Goal: Transaction & Acquisition: Purchase product/service

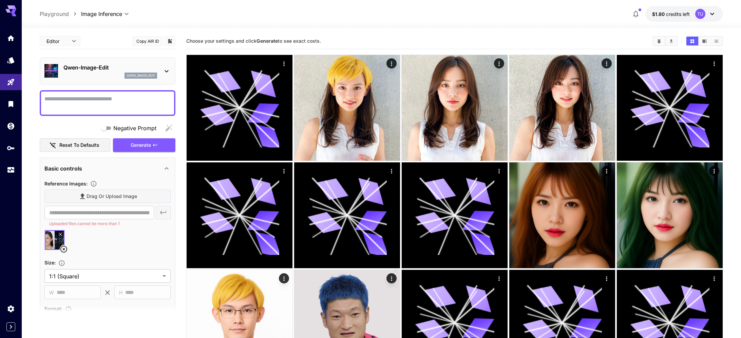
scroll to position [14, 0]
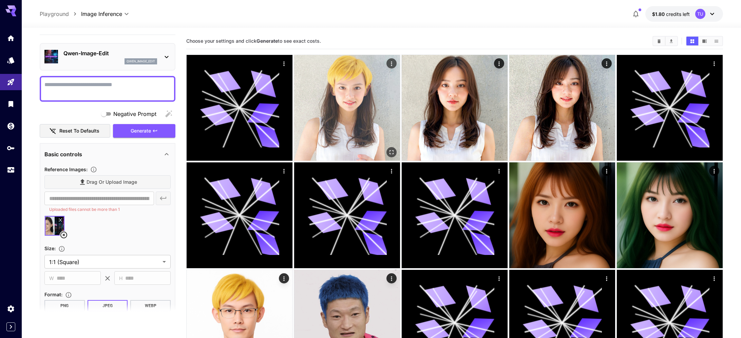
click at [347, 69] on img at bounding box center [347, 108] width 106 height 106
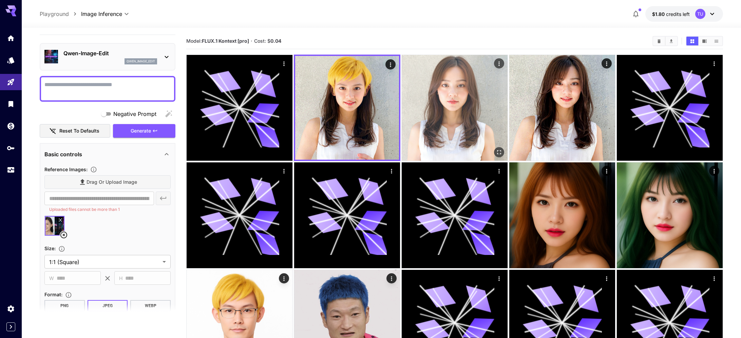
click at [426, 105] on img at bounding box center [455, 108] width 106 height 106
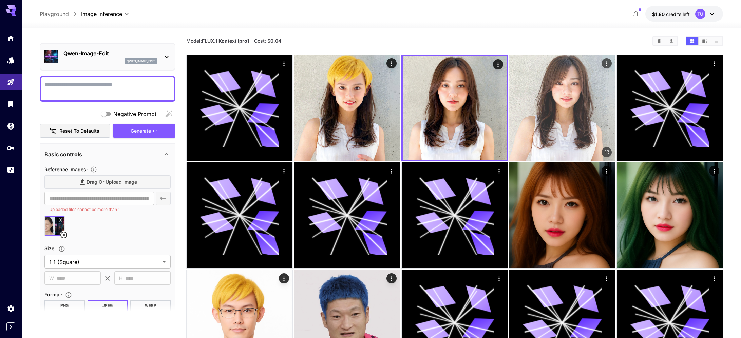
click at [548, 114] on img at bounding box center [563, 108] width 106 height 106
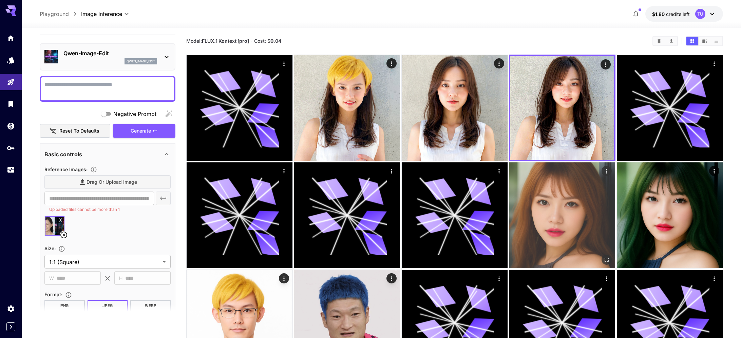
click at [558, 206] on img at bounding box center [563, 216] width 106 height 106
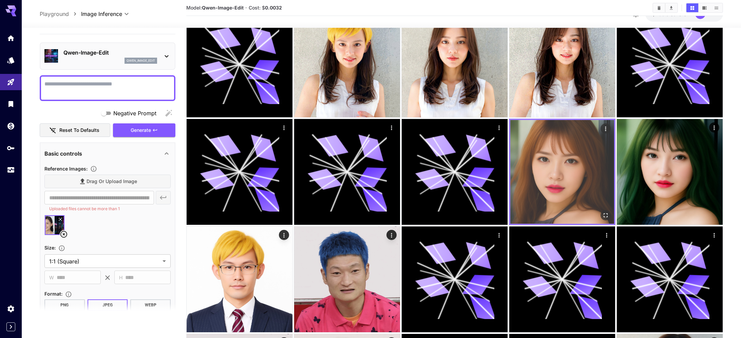
scroll to position [103, 0]
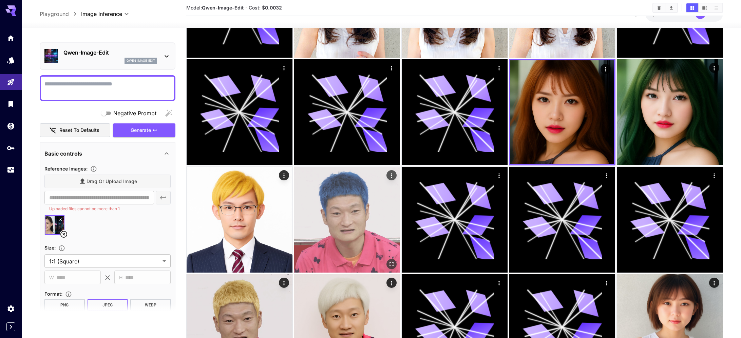
click at [357, 221] on img at bounding box center [347, 220] width 106 height 106
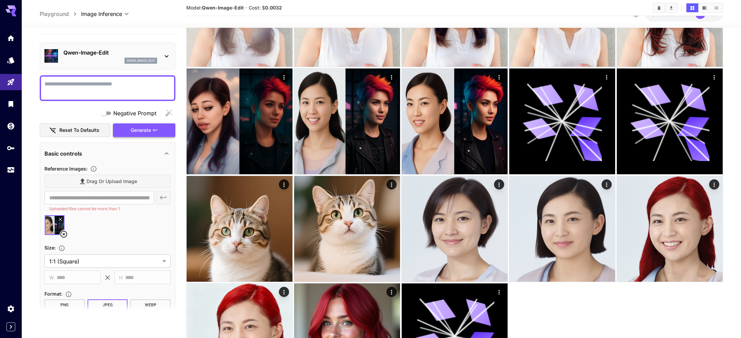
scroll to position [596, 0]
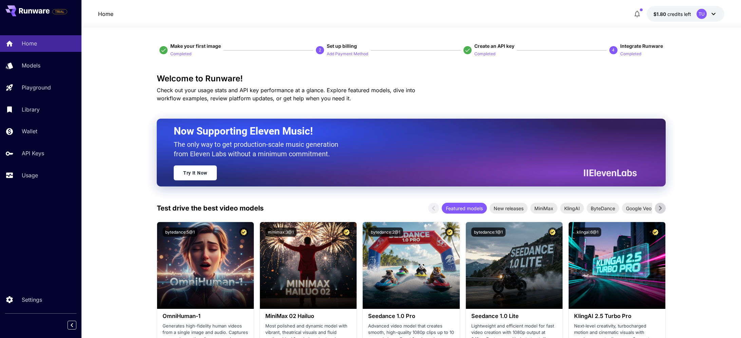
click at [716, 15] on icon at bounding box center [714, 14] width 8 height 8
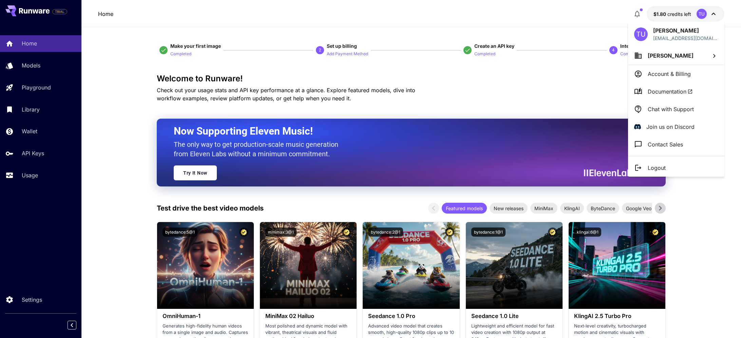
click at [489, 107] on div at bounding box center [370, 169] width 741 height 338
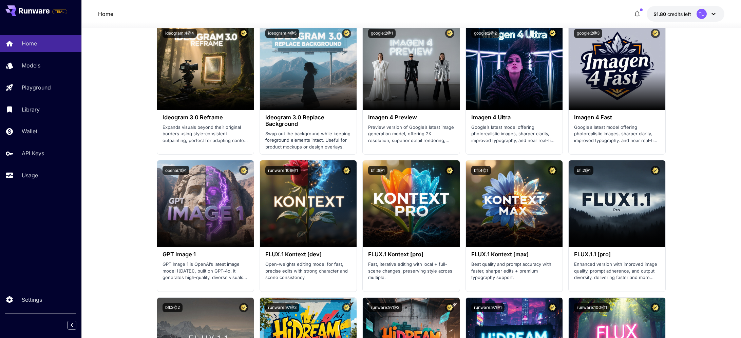
scroll to position [1159, 0]
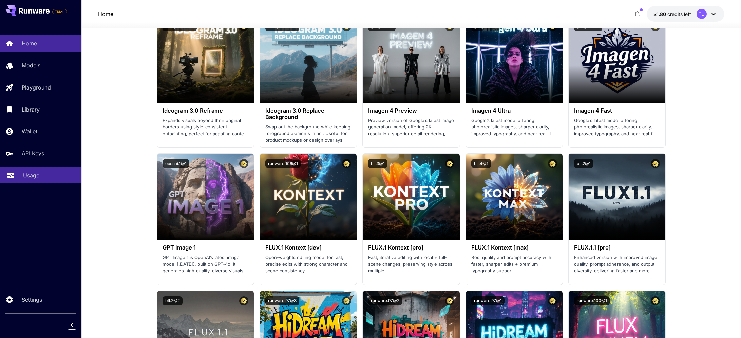
click at [34, 176] on p "Usage" at bounding box center [31, 175] width 16 height 8
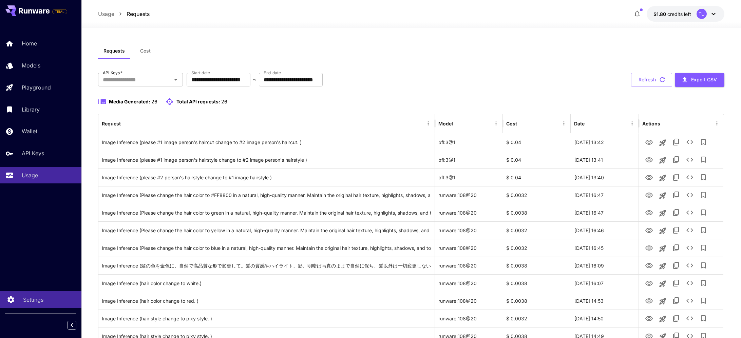
click at [45, 301] on div "Settings" at bounding box center [49, 300] width 53 height 8
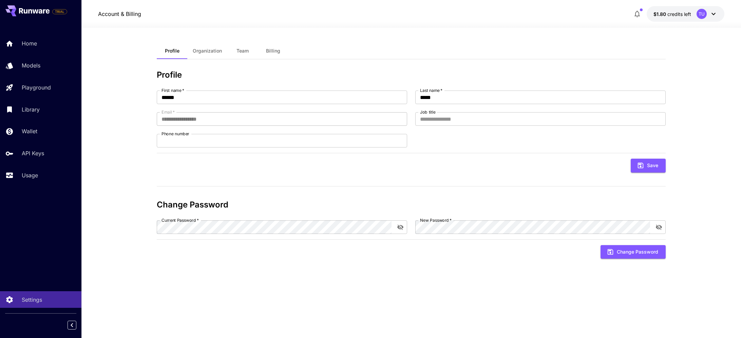
click at [272, 51] on span "Billing" at bounding box center [273, 51] width 14 height 6
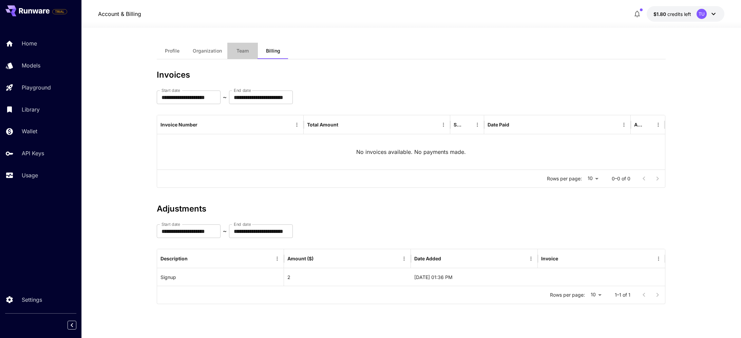
click at [241, 55] on button "Team" at bounding box center [242, 51] width 31 height 16
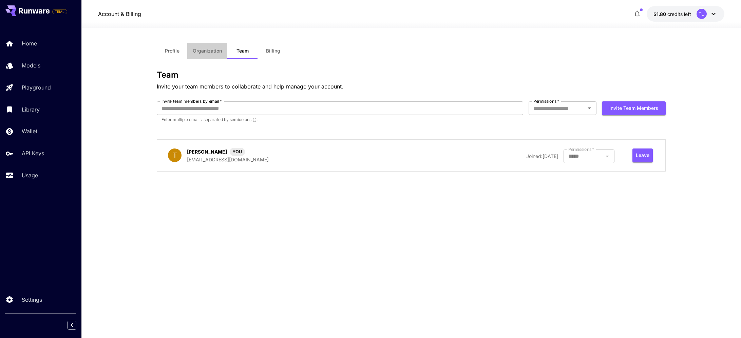
click at [208, 56] on button "Organization" at bounding box center [207, 51] width 40 height 16
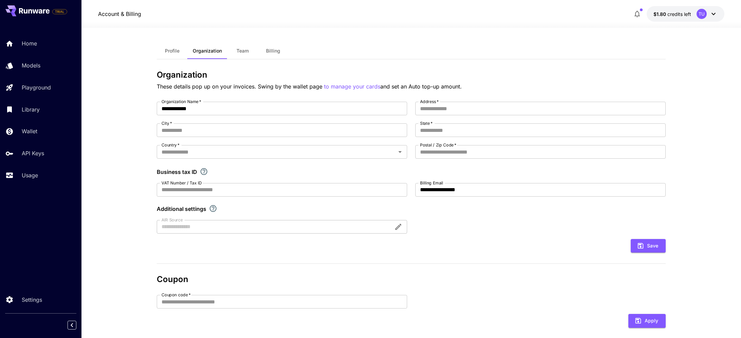
click at [171, 52] on span "Profile" at bounding box center [172, 51] width 15 height 6
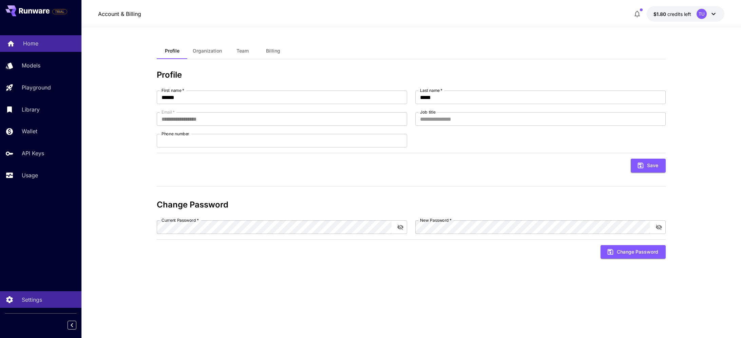
click at [11, 45] on icon at bounding box center [11, 42] width 8 height 8
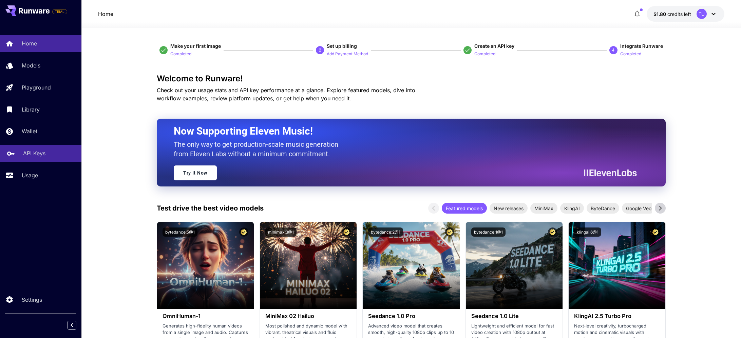
click at [39, 156] on p "API Keys" at bounding box center [34, 153] width 22 height 8
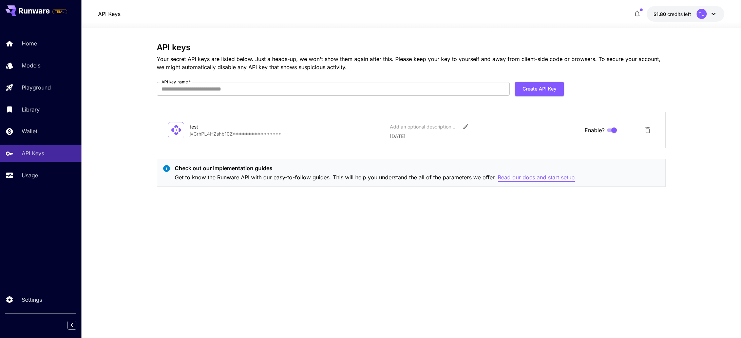
click at [498, 179] on p "Read our docs and start setup" at bounding box center [536, 177] width 77 height 8
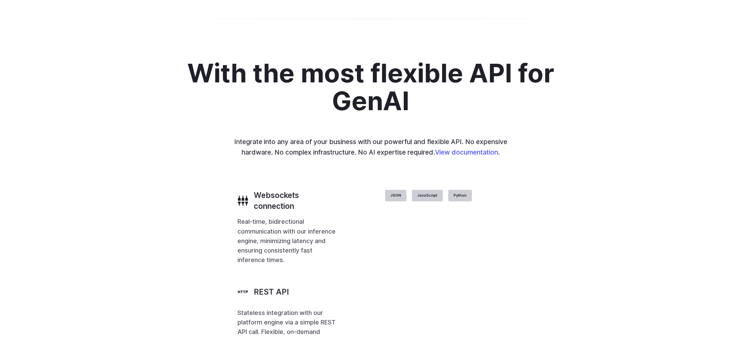
scroll to position [1427, 0]
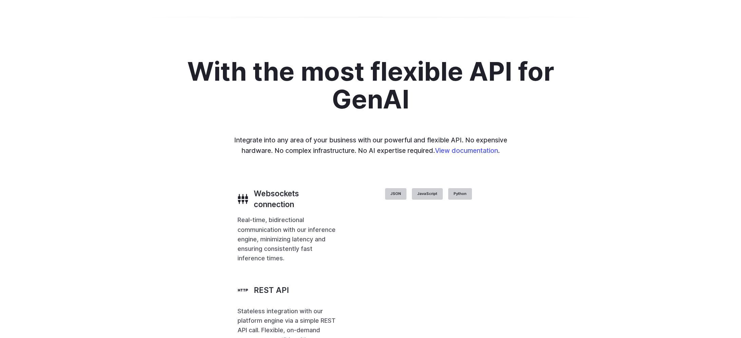
click at [116, 210] on div "With the most flexible API for GenAI Integrate into any area of your business w…" at bounding box center [370, 206] width 741 height 362
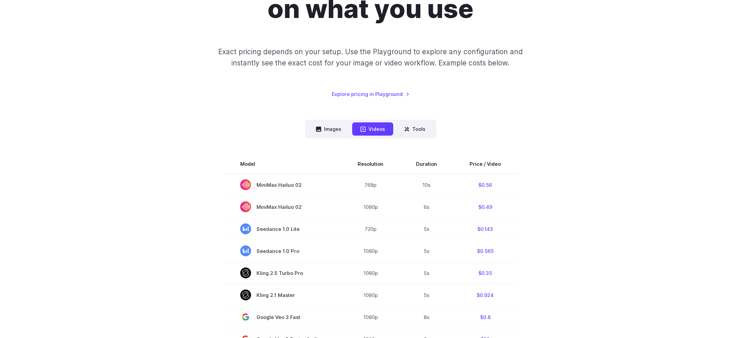
scroll to position [109, 0]
click at [327, 124] on button "Images" at bounding box center [329, 128] width 42 height 13
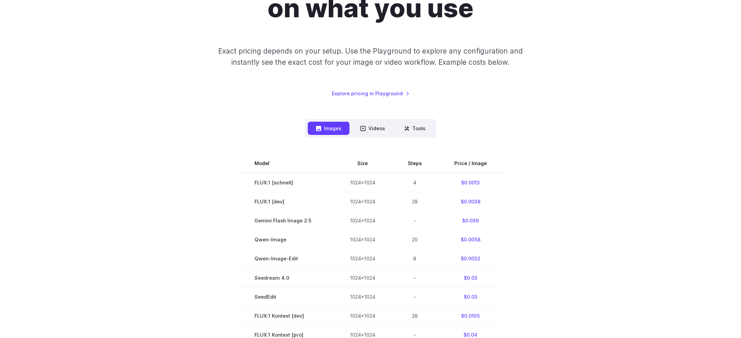
click at [99, 197] on div "Pricing based on what you use Exact pricing depends on your setup. Use the Play…" at bounding box center [370, 272] width 741 height 687
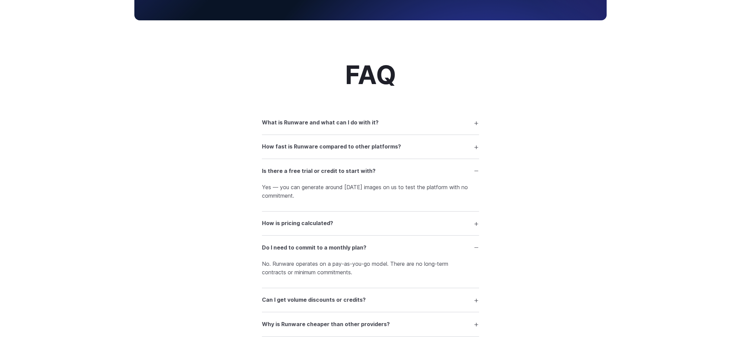
scroll to position [639, 0]
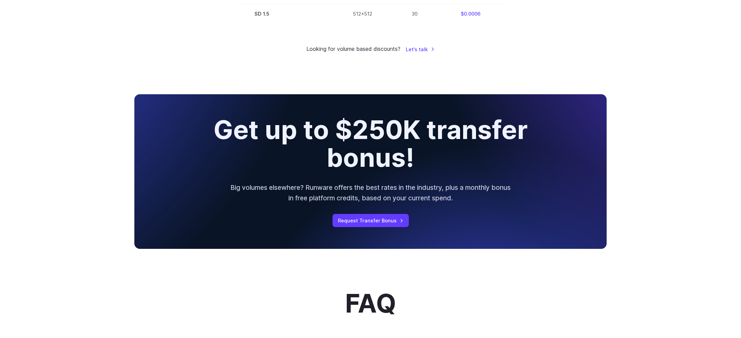
click at [554, 51] on div "Looking for volume based discounts? Let's talk" at bounding box center [370, 49] width 473 height 9
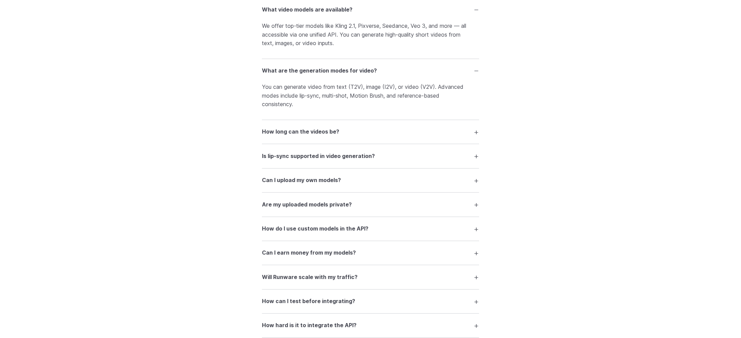
scroll to position [1321, 0]
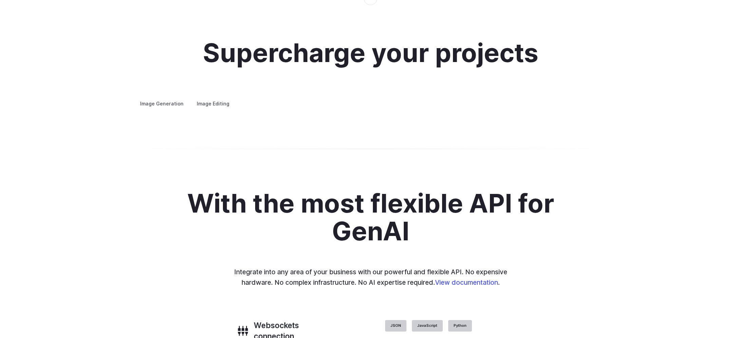
scroll to position [1541, 0]
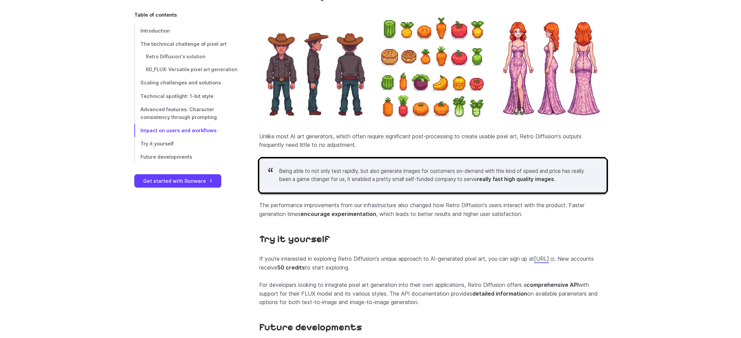
scroll to position [2412, 0]
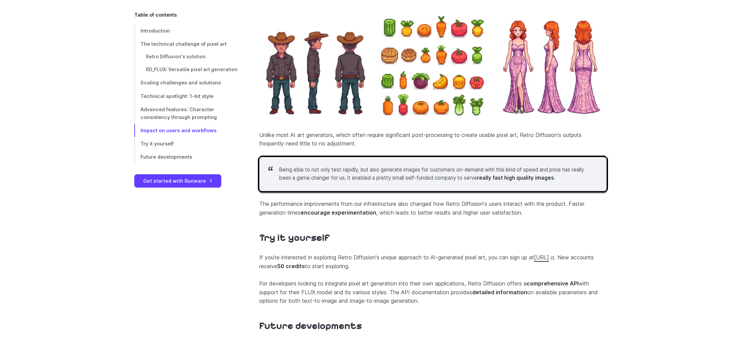
click at [534, 261] on link "[URL]" at bounding box center [544, 257] width 20 height 7
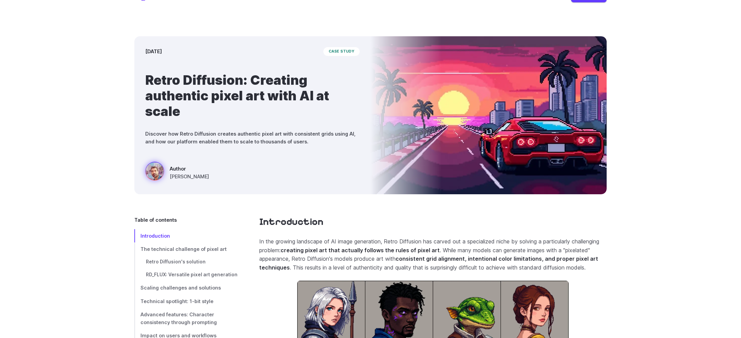
scroll to position [0, 0]
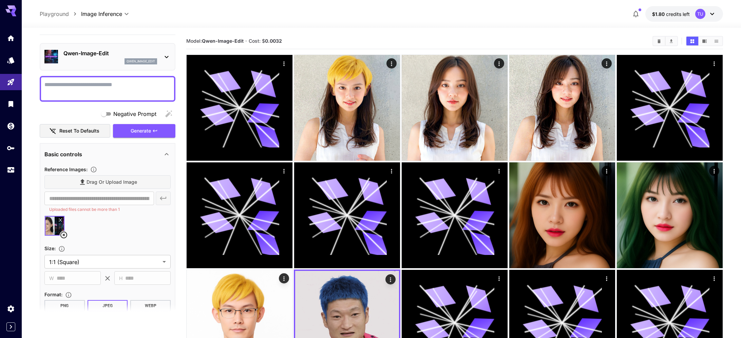
click at [133, 64] on div "qwen_image_edit" at bounding box center [141, 61] width 33 height 6
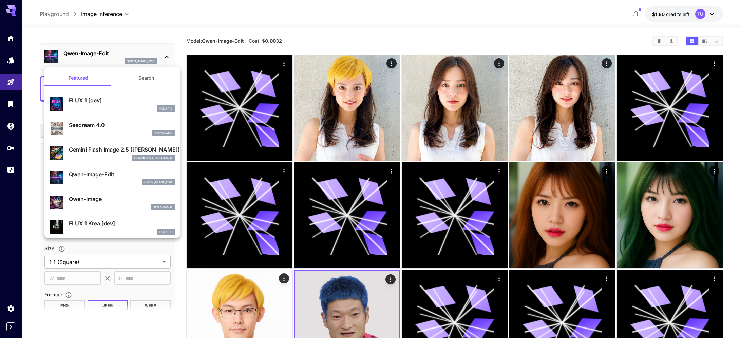
click at [103, 182] on div "qwen_image_edit" at bounding box center [122, 183] width 106 height 6
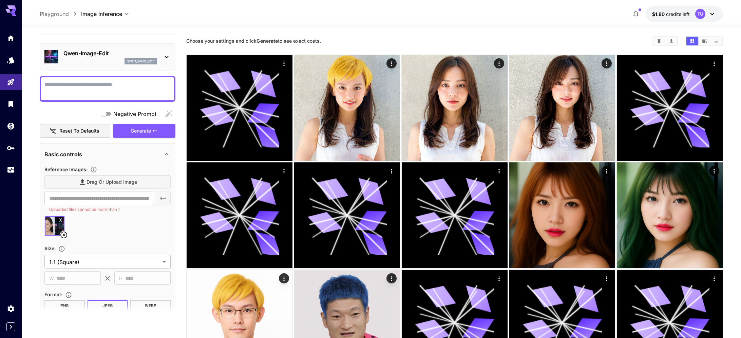
click at [64, 235] on icon at bounding box center [63, 235] width 7 height 7
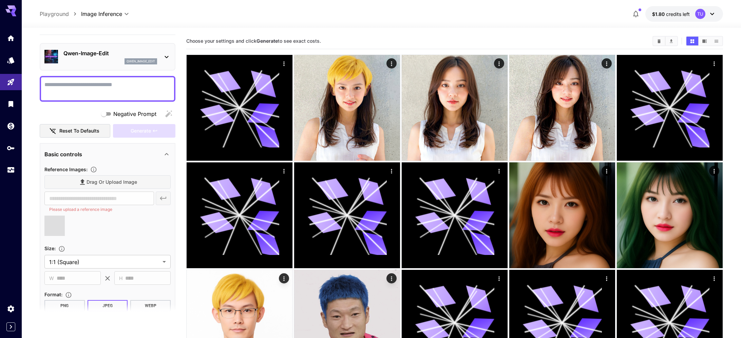
type input "**********"
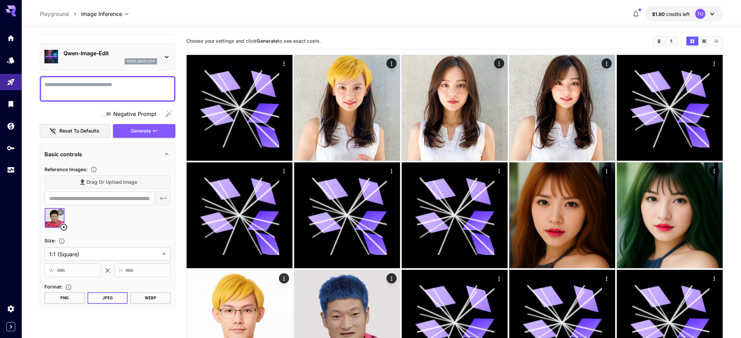
click at [125, 88] on textarea "Negative Prompt" at bounding box center [107, 89] width 126 height 16
paste textarea "**********"
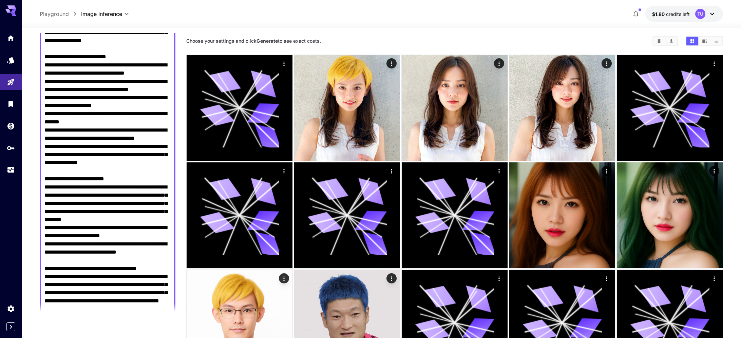
scroll to position [401, 0]
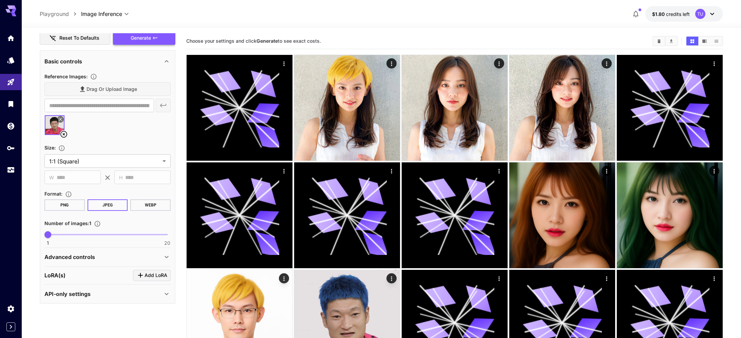
type textarea "**********"
click at [128, 43] on button "Generate" at bounding box center [144, 38] width 62 height 14
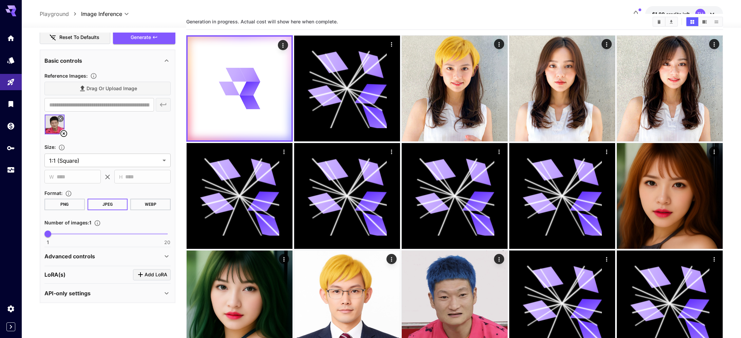
scroll to position [0, 0]
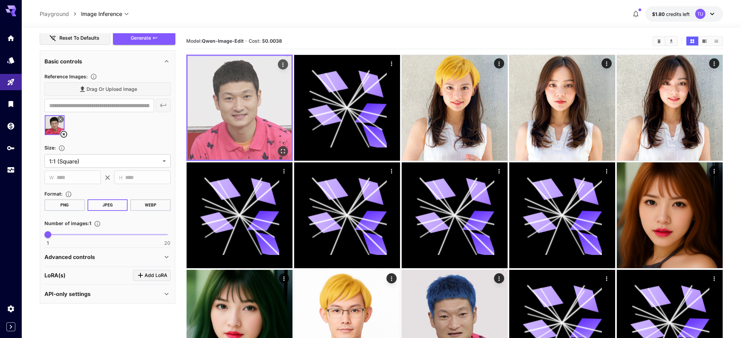
click at [271, 73] on img at bounding box center [240, 108] width 104 height 104
click at [284, 66] on icon "Actions" at bounding box center [283, 64] width 7 height 7
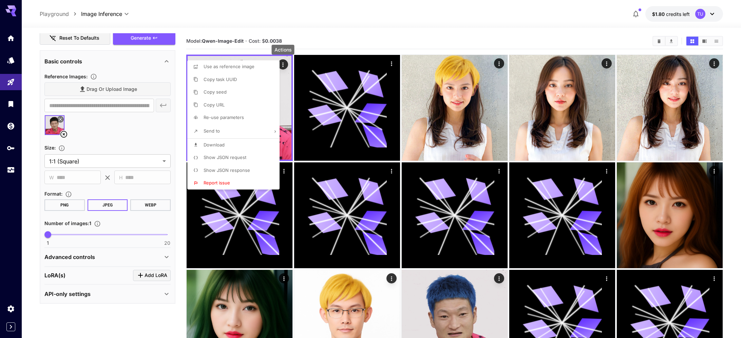
click at [243, 150] on li "Download" at bounding box center [235, 145] width 96 height 13
click at [326, 37] on div at bounding box center [370, 169] width 741 height 338
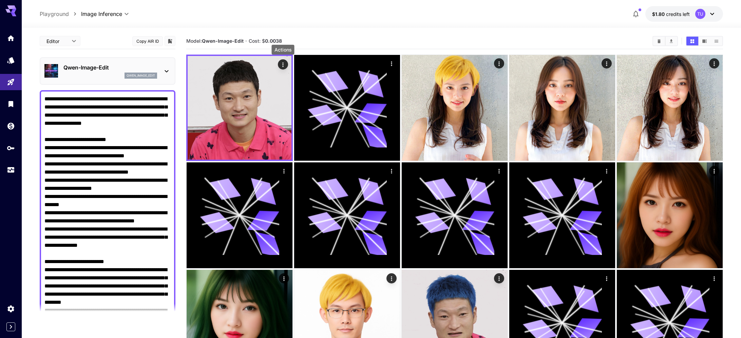
scroll to position [401, 0]
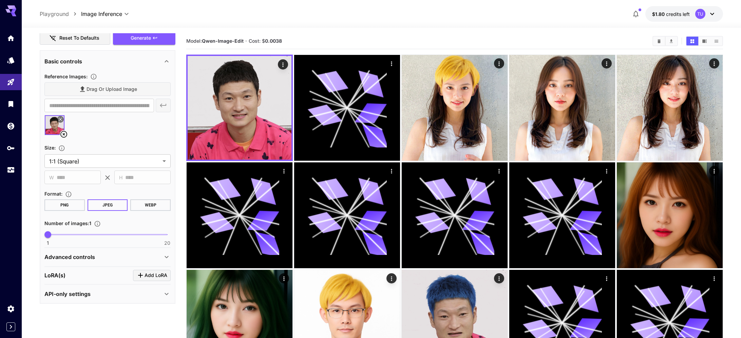
click at [59, 16] on p "Playground" at bounding box center [54, 14] width 29 height 8
click at [13, 33] on icon "Home" at bounding box center [11, 36] width 8 height 8
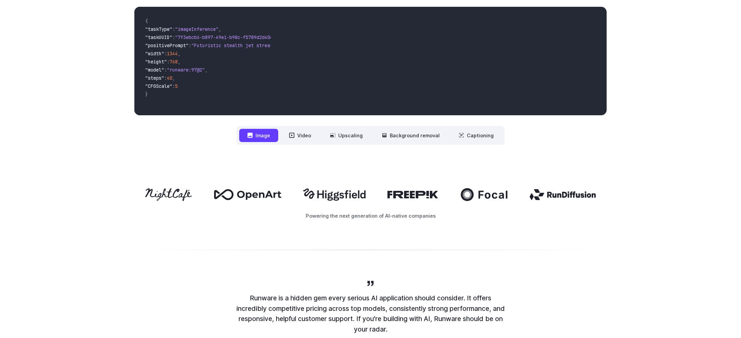
scroll to position [269, 0]
click at [292, 133] on icon at bounding box center [292, 135] width 5 height 5
click at [304, 132] on button "Video" at bounding box center [300, 135] width 38 height 13
click at [346, 135] on button "Upscaling" at bounding box center [346, 135] width 49 height 13
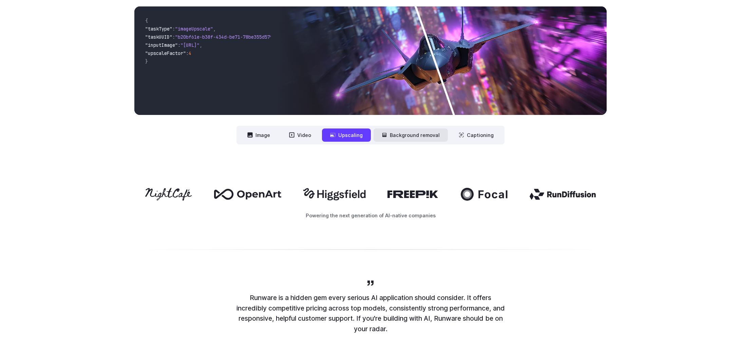
click at [419, 133] on button "Background removal" at bounding box center [411, 135] width 74 height 13
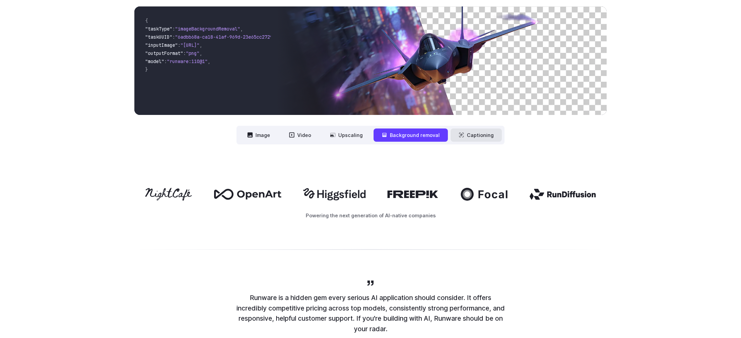
click at [468, 136] on button "Captioning" at bounding box center [476, 135] width 51 height 13
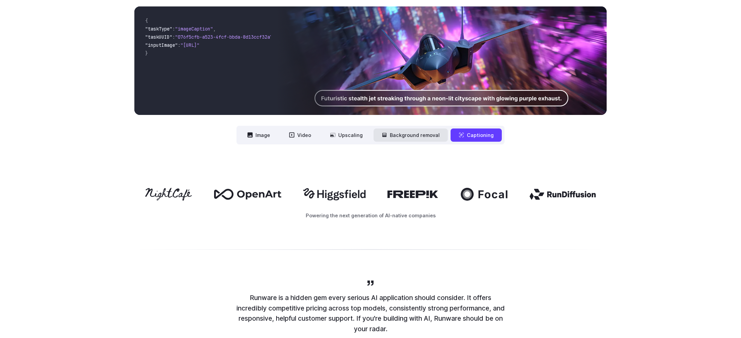
click at [421, 136] on button "Background removal" at bounding box center [411, 135] width 74 height 13
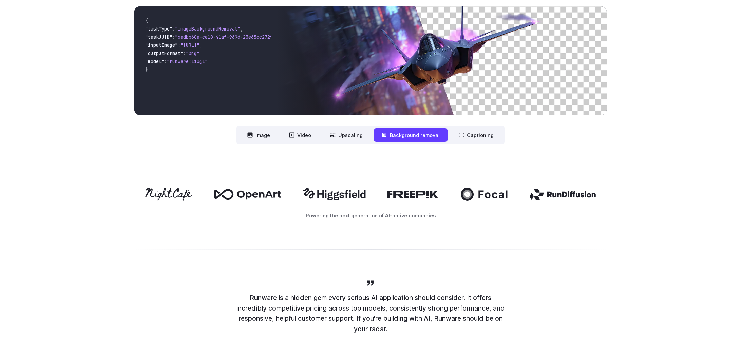
scroll to position [208, 0]
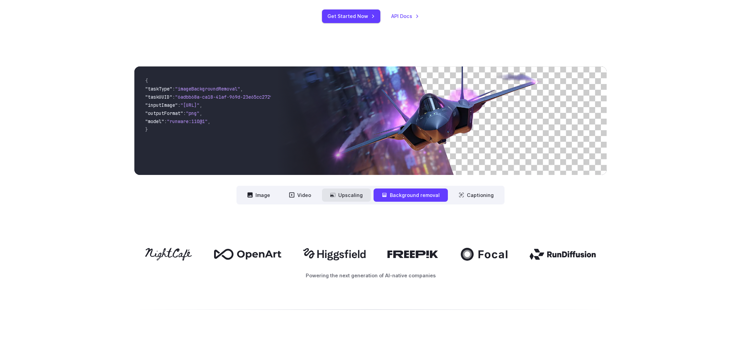
click at [338, 196] on button "Upscaling" at bounding box center [346, 195] width 49 height 13
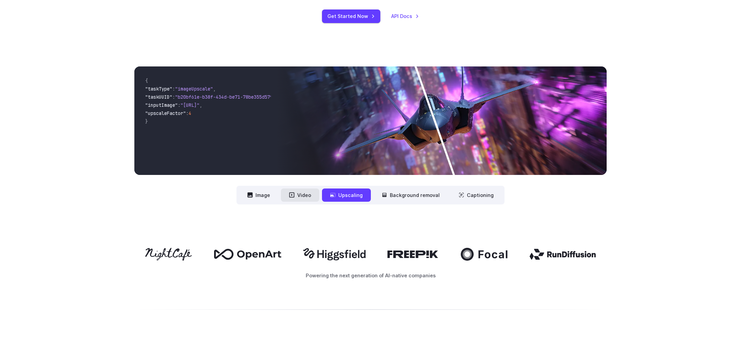
click at [300, 195] on button "Video" at bounding box center [300, 195] width 38 height 13
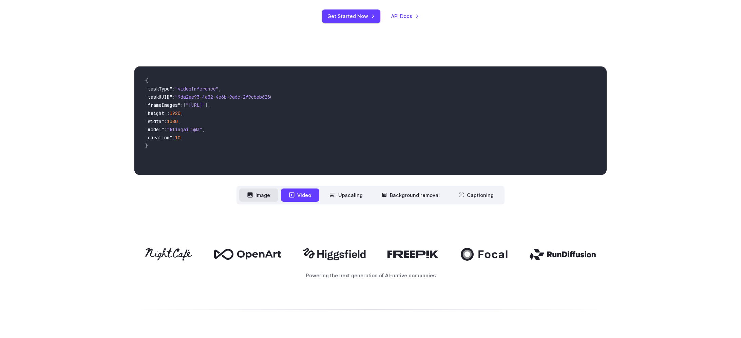
click at [264, 196] on button "Image" at bounding box center [258, 195] width 39 height 13
click at [106, 88] on div "**********" at bounding box center [370, 136] width 741 height 182
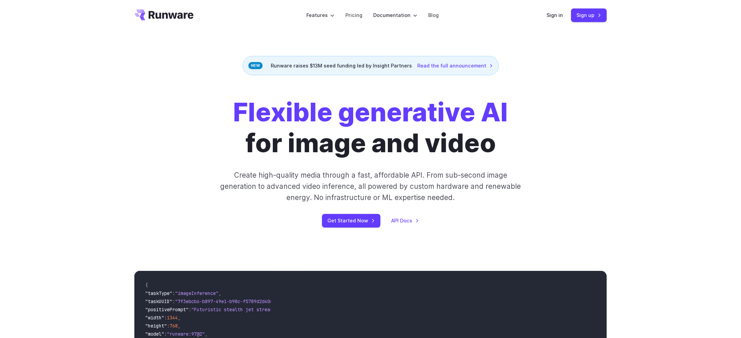
scroll to position [0, 0]
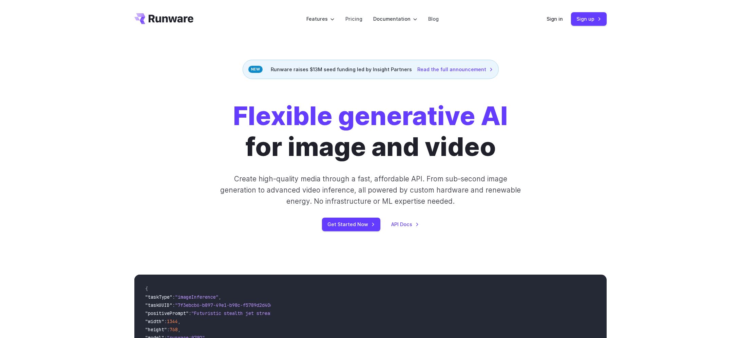
click at [164, 17] on icon "Go to /" at bounding box center [171, 19] width 45 height 8
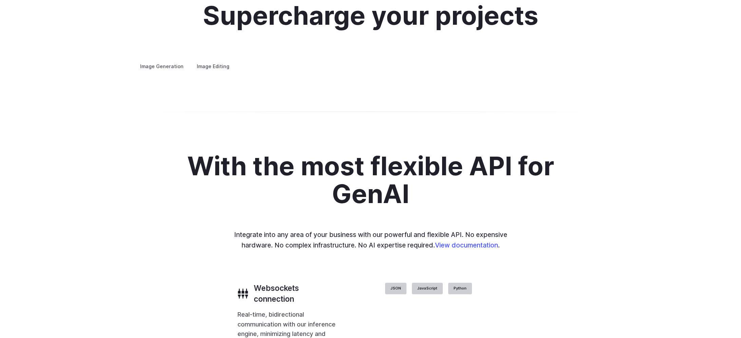
scroll to position [1333, 0]
click at [221, 60] on label "Image Editing" at bounding box center [213, 66] width 44 height 12
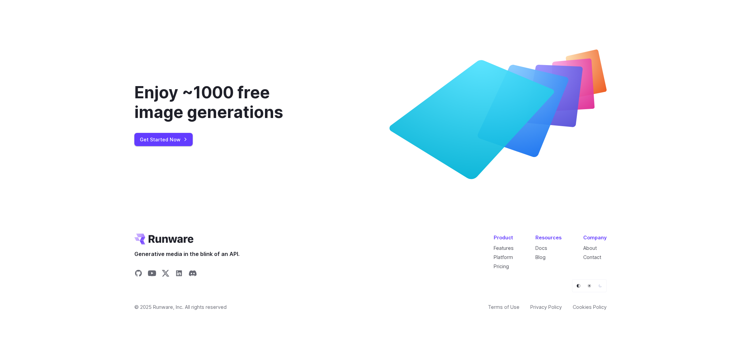
scroll to position [2601, 0]
click at [593, 247] on link "About" at bounding box center [591, 248] width 14 height 6
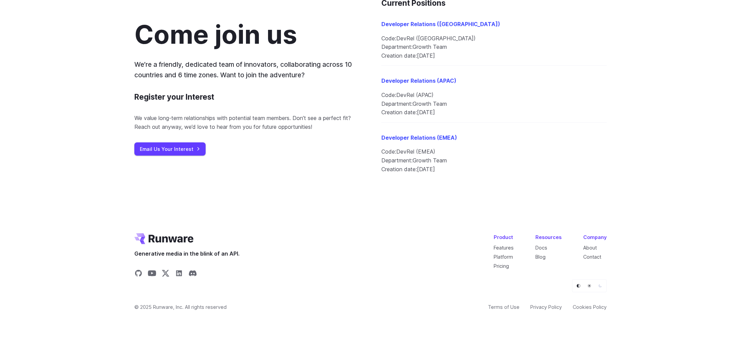
scroll to position [771, 0]
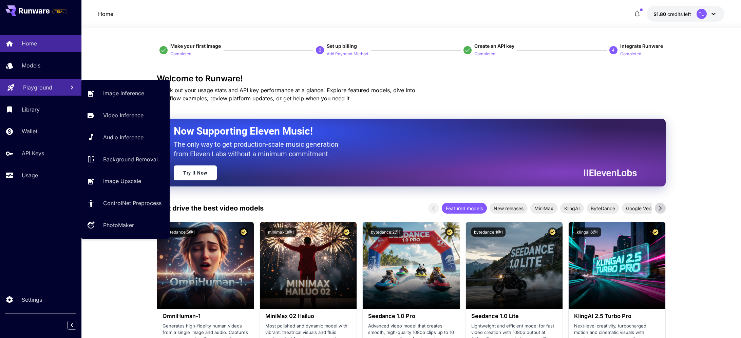
click at [39, 87] on p "Playground" at bounding box center [37, 88] width 29 height 8
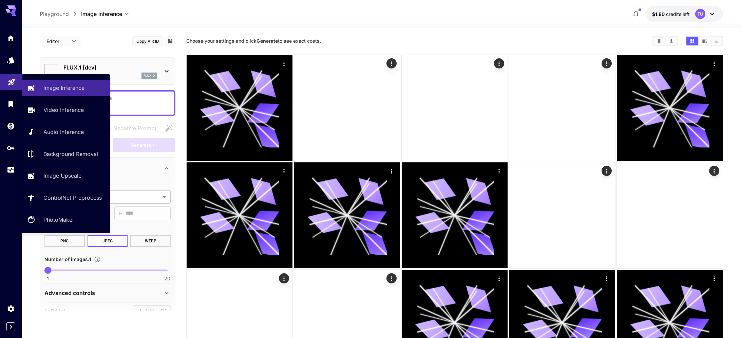
type input "**********"
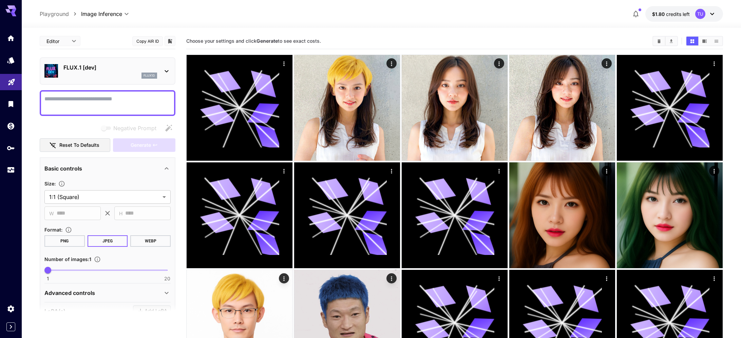
click at [145, 67] on p "FLUX.1 [dev]" at bounding box center [110, 67] width 94 height 8
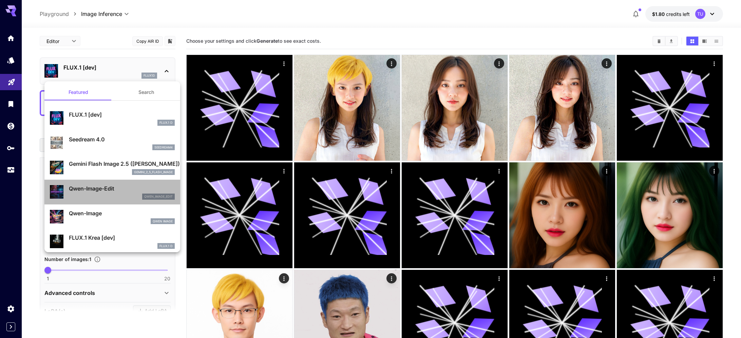
click at [104, 192] on p "Qwen-Image-Edit" at bounding box center [122, 189] width 106 height 8
type input "*"
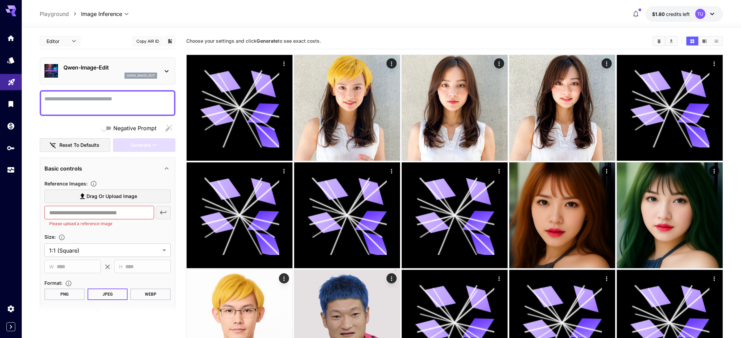
click at [121, 98] on textarea "Negative Prompt" at bounding box center [107, 103] width 126 height 16
paste textarea "**********"
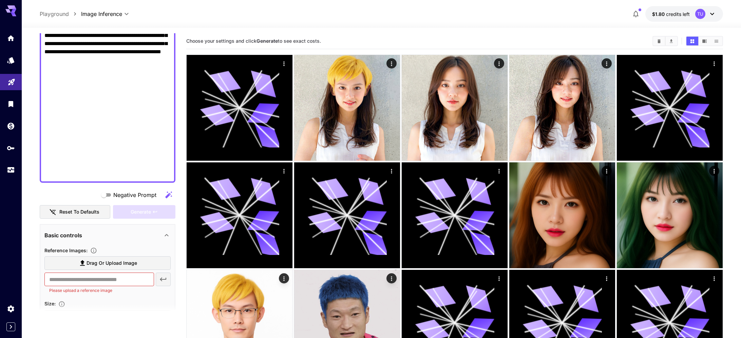
scroll to position [616, 0]
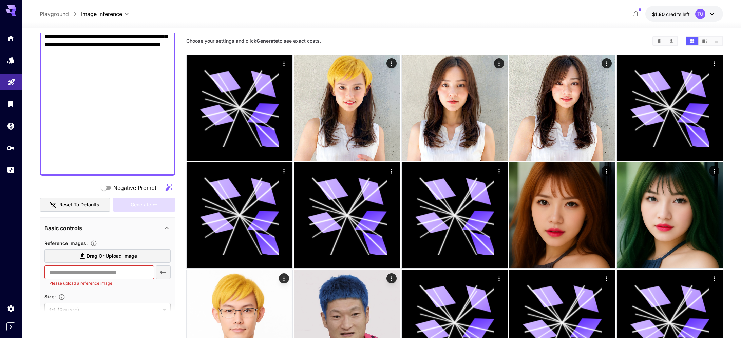
type textarea "**********"
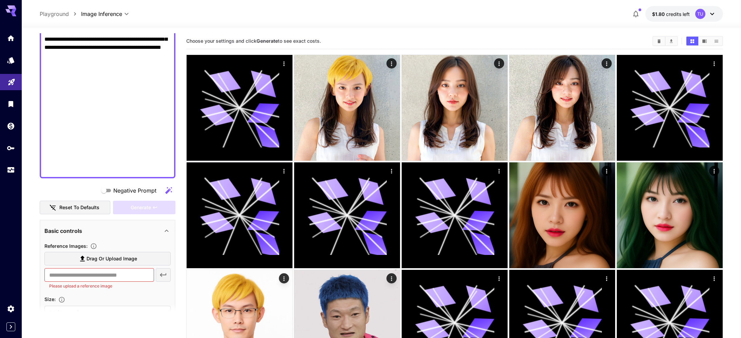
scroll to position [615, 0]
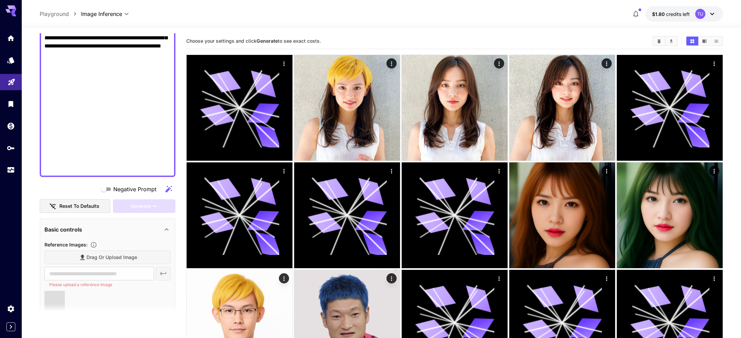
click at [145, 237] on div "Basic controls" at bounding box center [107, 230] width 126 height 16
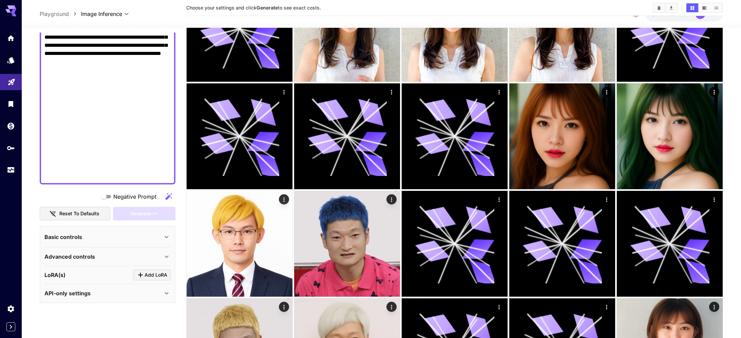
scroll to position [100, 0]
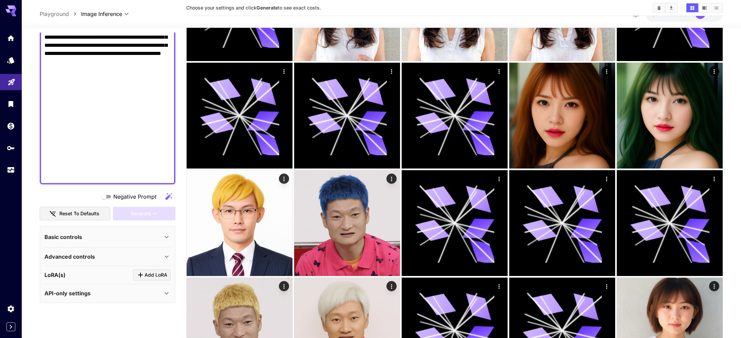
type input "**********"
click at [162, 237] on div "Basic controls" at bounding box center [103, 237] width 118 height 8
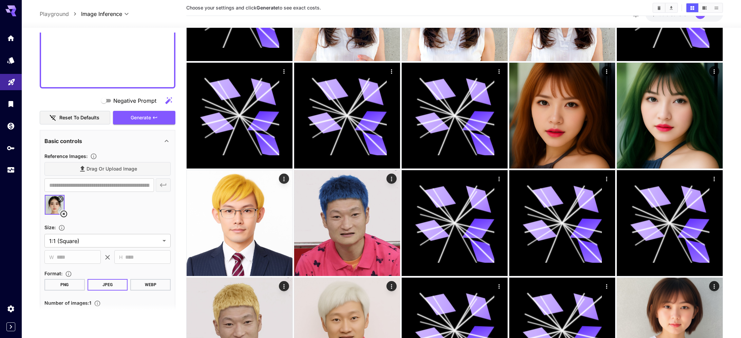
scroll to position [703, 0]
click at [162, 118] on button "Generate" at bounding box center [144, 118] width 62 height 14
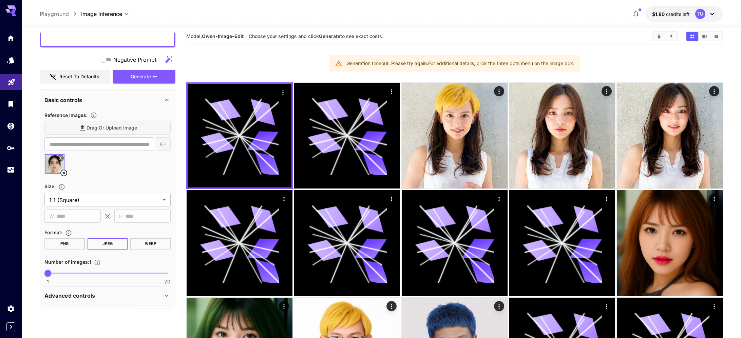
scroll to position [752, 0]
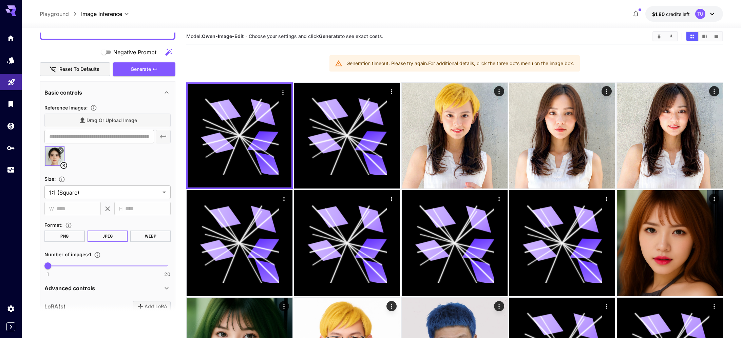
click at [76, 234] on button "PNG" at bounding box center [64, 237] width 40 height 12
click at [144, 71] on span "Generate" at bounding box center [141, 69] width 20 height 8
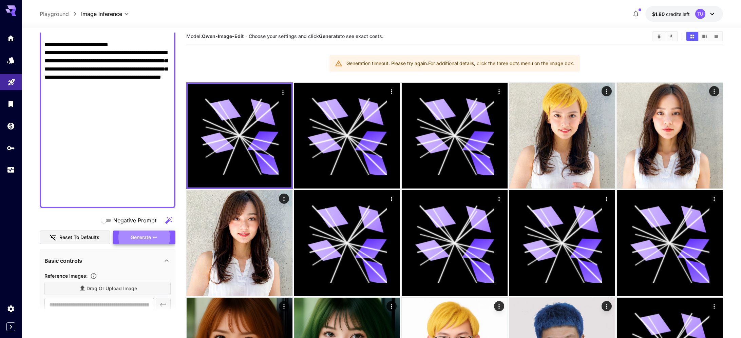
scroll to position [4, 0]
click at [159, 240] on button "Generate" at bounding box center [144, 238] width 62 height 14
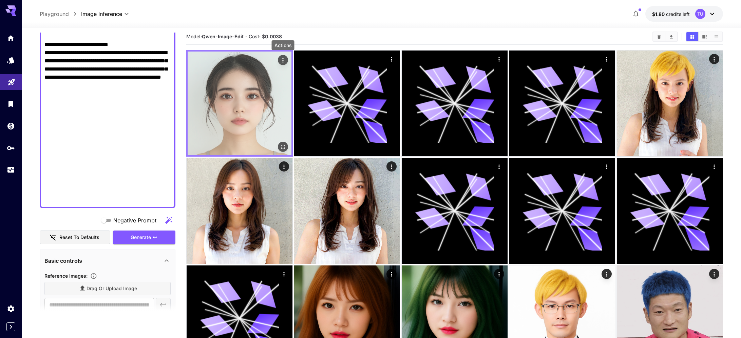
click at [285, 59] on icon "Actions" at bounding box center [283, 60] width 7 height 7
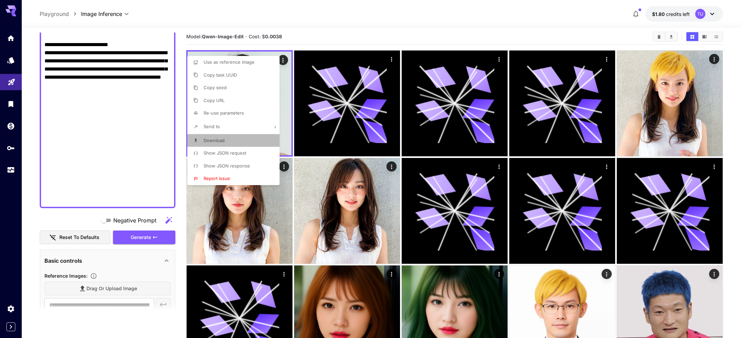
click at [228, 138] on li "Download" at bounding box center [235, 140] width 96 height 13
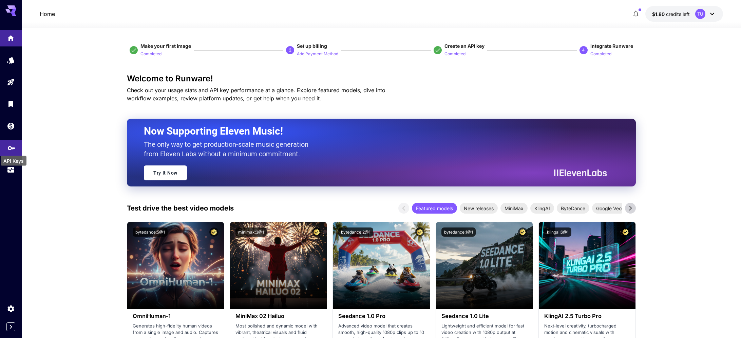
click at [11, 150] on icon "API Keys" at bounding box center [11, 146] width 8 height 8
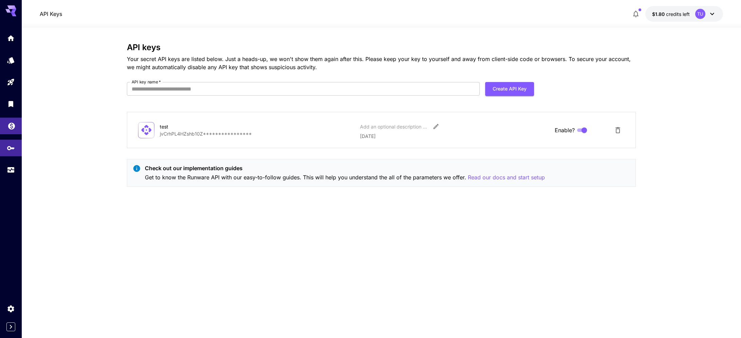
click at [18, 129] on link at bounding box center [11, 126] width 22 height 17
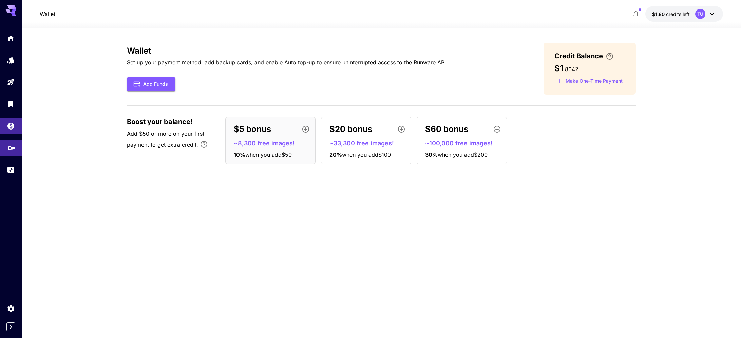
click at [12, 146] on icon "API Keys" at bounding box center [11, 146] width 8 height 8
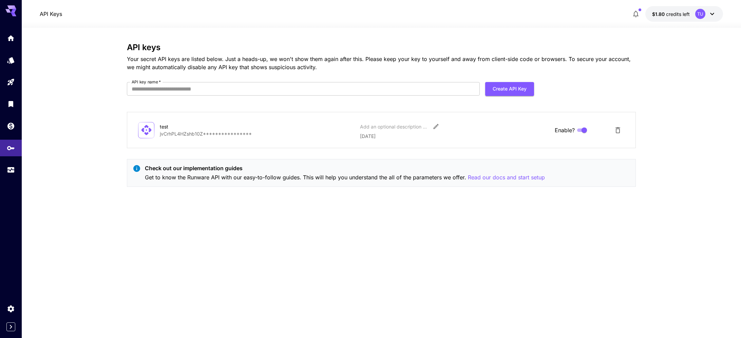
click at [263, 258] on div "**********" at bounding box center [381, 183] width 509 height 281
click at [10, 125] on icon "Wallet" at bounding box center [11, 124] width 8 height 8
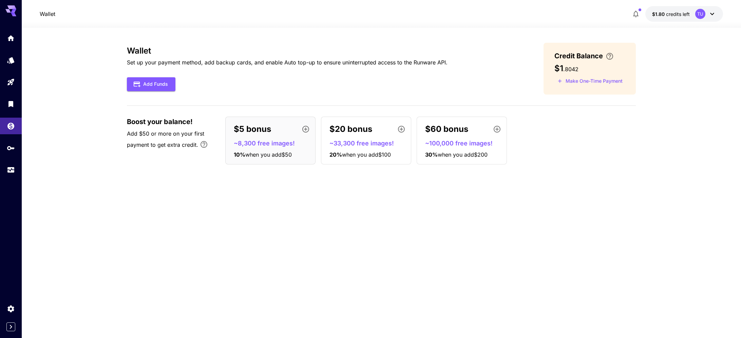
click at [250, 56] on div "Wallet Set up your payment method, add backup cards, and enable Auto top-up to …" at bounding box center [287, 68] width 321 height 45
click at [10, 171] on icon "Usage" at bounding box center [11, 168] width 7 height 3
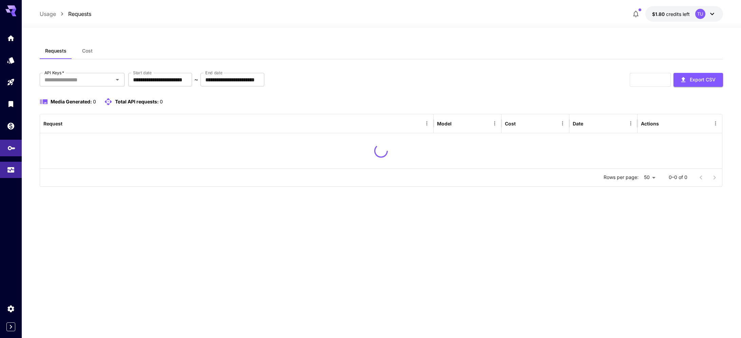
click at [18, 151] on link at bounding box center [11, 148] width 22 height 17
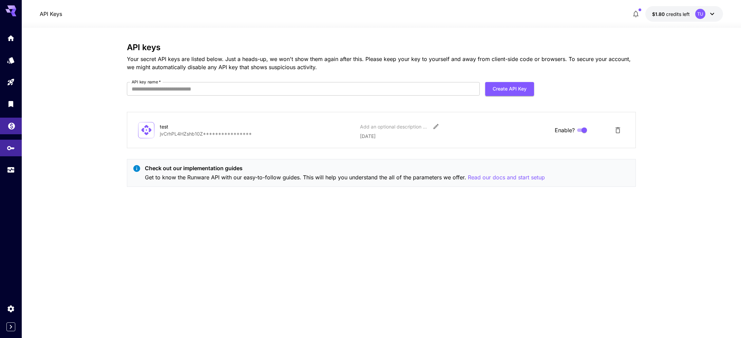
click at [18, 123] on link at bounding box center [11, 126] width 22 height 17
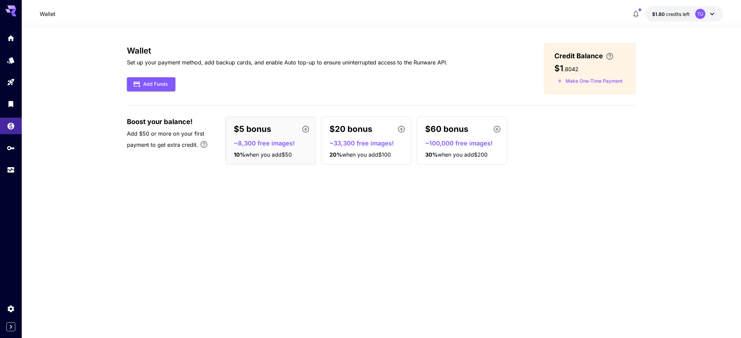
click at [301, 58] on div "Wallet Set up your payment method, add backup cards, and enable Auto top-up to …" at bounding box center [287, 68] width 321 height 45
click at [12, 150] on icon "API Keys" at bounding box center [11, 146] width 8 height 8
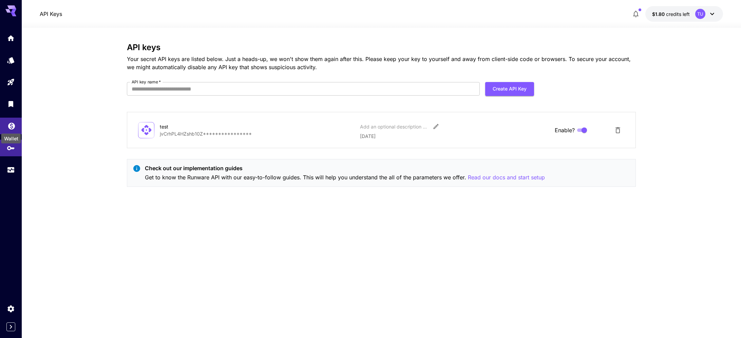
click at [12, 122] on div "Wallet" at bounding box center [11, 124] width 8 height 8
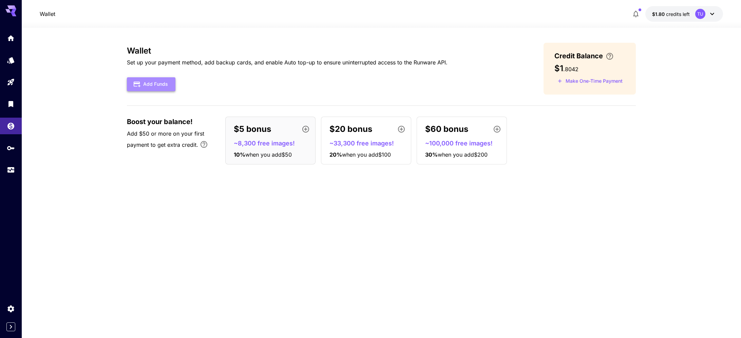
click at [167, 78] on button "Add Funds" at bounding box center [151, 84] width 49 height 14
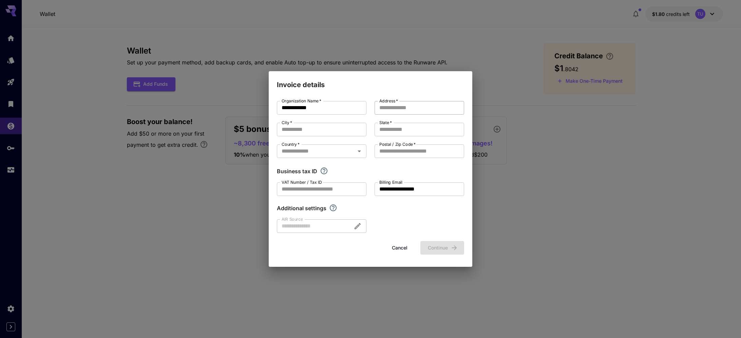
click at [397, 107] on input "Address   *" at bounding box center [420, 108] width 90 height 14
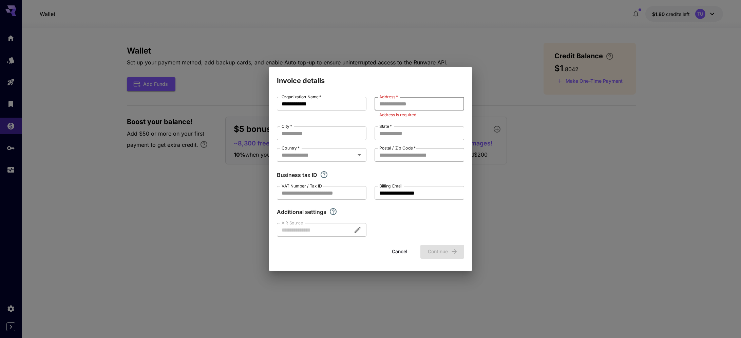
click at [437, 154] on input "Postal / Zip Code   *" at bounding box center [420, 155] width 90 height 14
paste input "********"
type input "********"
click at [322, 230] on div at bounding box center [322, 230] width 90 height 14
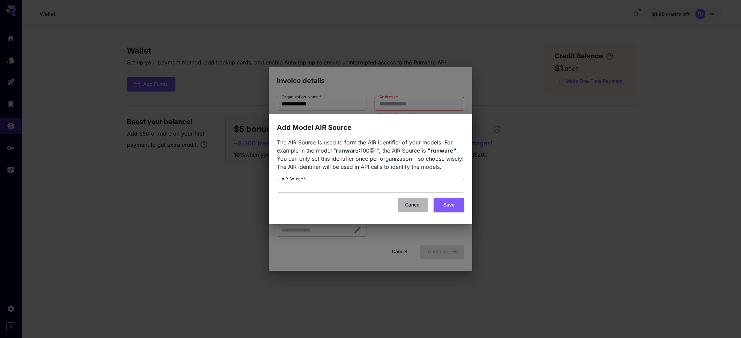
click at [413, 206] on button "Cancel" at bounding box center [413, 205] width 31 height 14
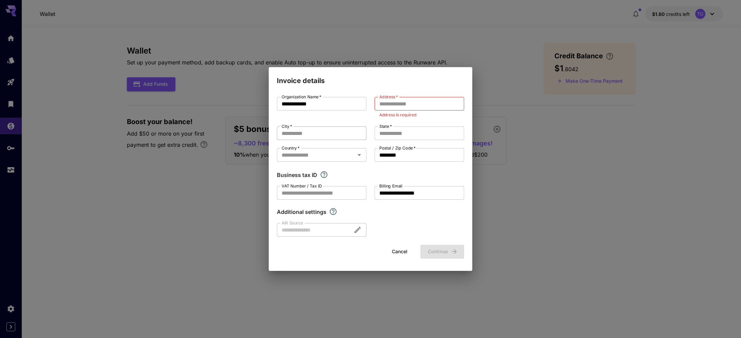
click at [320, 131] on input "City   *" at bounding box center [322, 134] width 90 height 14
click at [333, 161] on div "Country   *" at bounding box center [322, 155] width 90 height 14
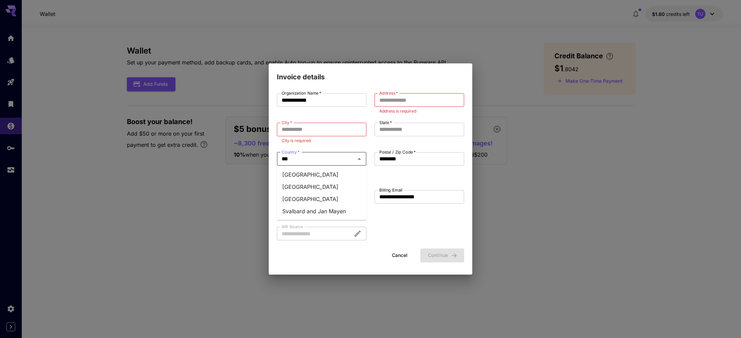
type input "****"
click at [291, 174] on li "Japan" at bounding box center [322, 175] width 90 height 12
click at [402, 130] on input "State   *" at bounding box center [420, 130] width 90 height 14
click at [321, 125] on input "City   *" at bounding box center [322, 130] width 90 height 14
paste input "*****"
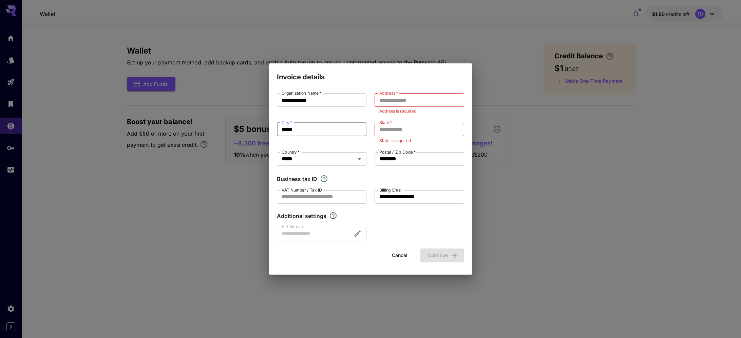
type input "*****"
click at [396, 127] on input "State   *" at bounding box center [420, 130] width 90 height 14
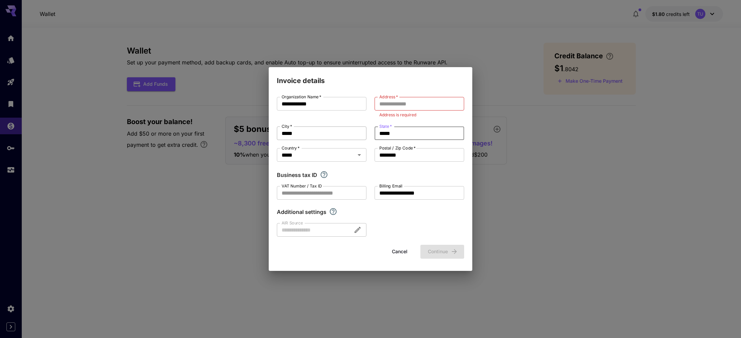
type input "*****"
click at [315, 137] on input "*****" at bounding box center [322, 134] width 90 height 14
paste input "*"
type input "*********"
click at [410, 104] on input "Address   *" at bounding box center [420, 104] width 90 height 14
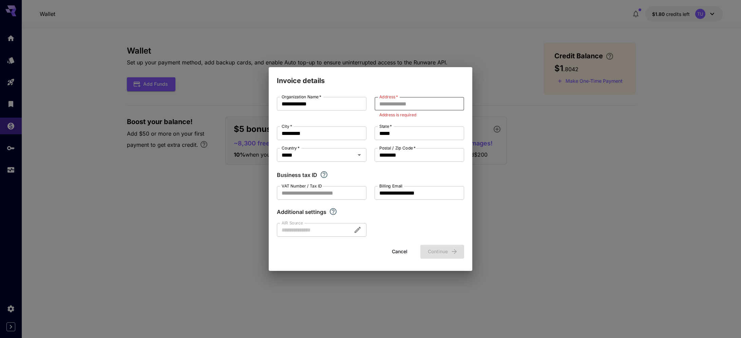
paste input "**********"
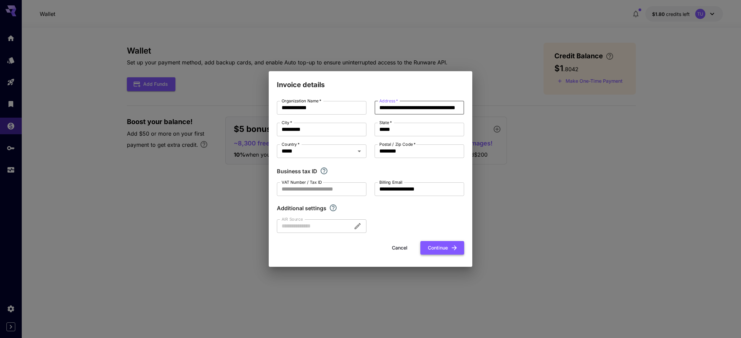
type input "**********"
click at [448, 245] on button "Continue" at bounding box center [443, 248] width 44 height 14
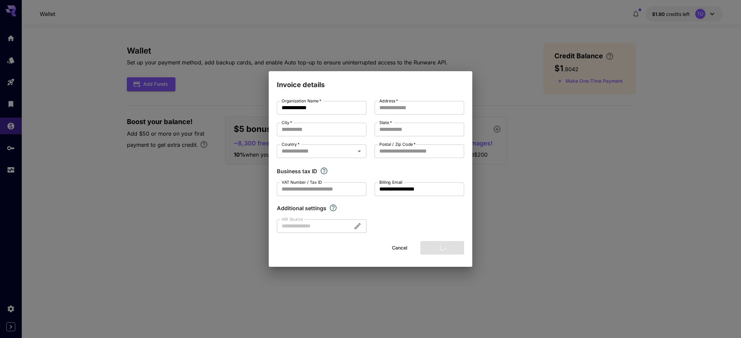
type input "**********"
type input "*********"
type input "*****"
type input "********"
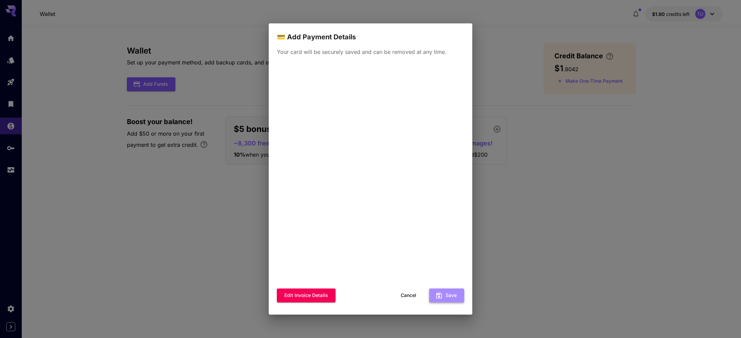
click at [456, 295] on button "Save" at bounding box center [446, 296] width 35 height 14
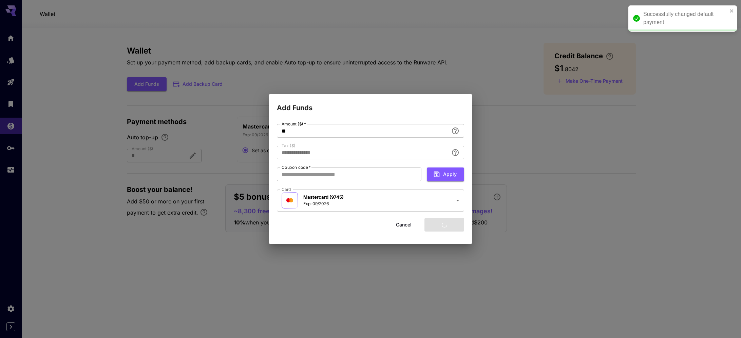
type input "****"
click at [299, 136] on input "**" at bounding box center [363, 131] width 172 height 14
click at [296, 130] on input "**" at bounding box center [363, 131] width 172 height 14
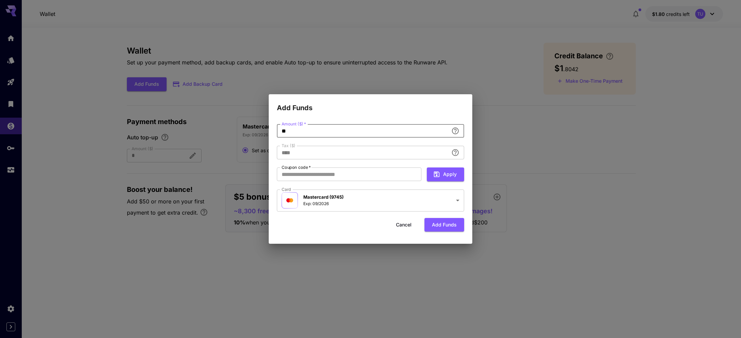
type input "*"
type input "**********"
type input "*"
click at [419, 111] on h2 "Add Funds" at bounding box center [371, 103] width 204 height 19
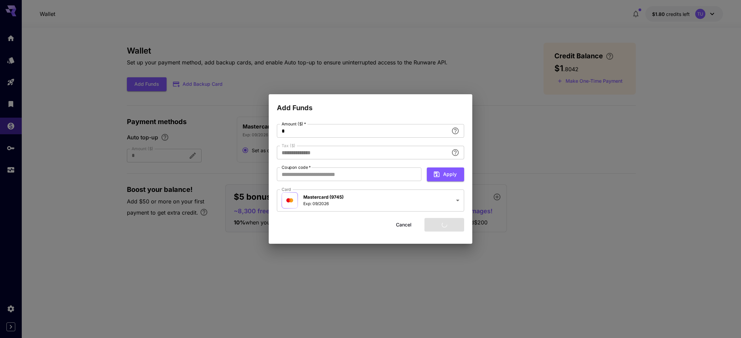
type input "****"
click at [375, 176] on input "Coupon code   *" at bounding box center [349, 175] width 145 height 14
type input "*******"
click at [442, 224] on button "Add funds" at bounding box center [445, 225] width 40 height 14
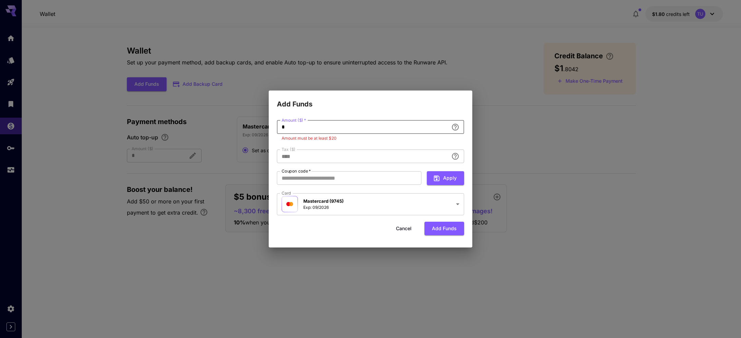
click at [358, 128] on input "*" at bounding box center [363, 128] width 172 height 14
type input "**"
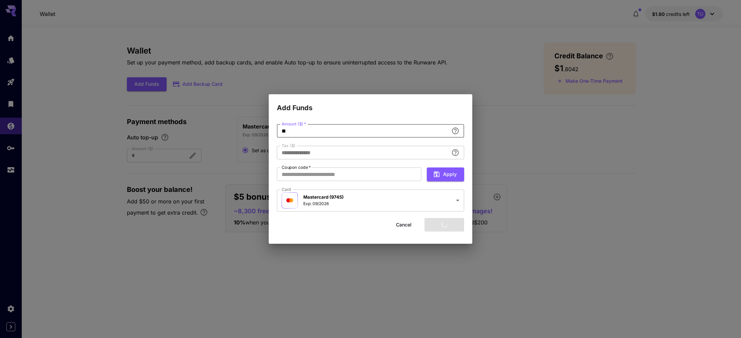
type input "****"
type input "**"
click at [449, 228] on button "Add funds" at bounding box center [445, 225] width 40 height 14
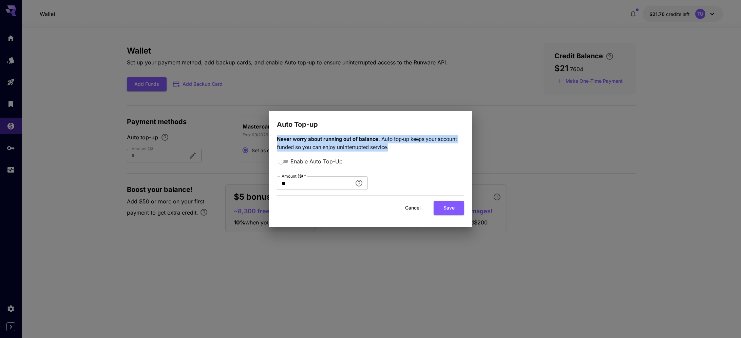
drag, startPoint x: 394, startPoint y: 150, endPoint x: 273, endPoint y: 144, distance: 121.0
click at [273, 144] on div "Never worry about running out of balance. Auto top-up keeps your account funded…" at bounding box center [371, 178] width 204 height 97
click at [455, 213] on button "Save" at bounding box center [449, 208] width 31 height 14
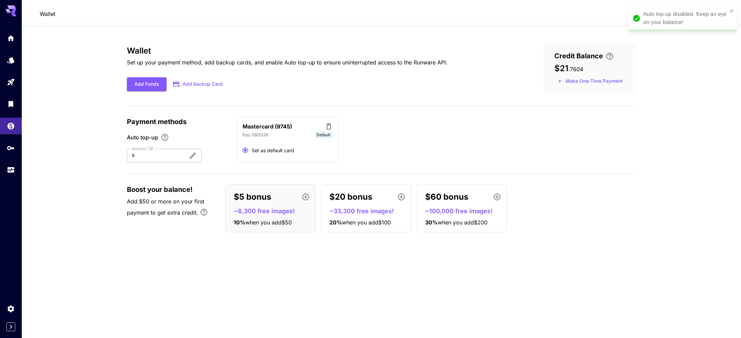
click at [581, 168] on div "Wallet Set up your payment method, add backup cards, and enable Auto top-up to …" at bounding box center [381, 140] width 509 height 195
click at [433, 110] on div "Wallet Set up your payment method, add backup cards, and enable Auto top-up to …" at bounding box center [381, 140] width 509 height 195
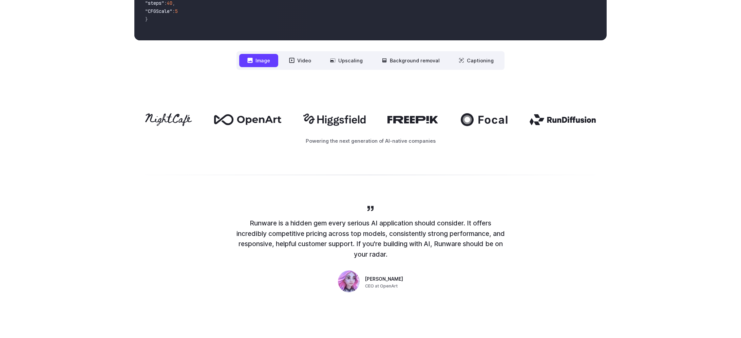
scroll to position [353, 0]
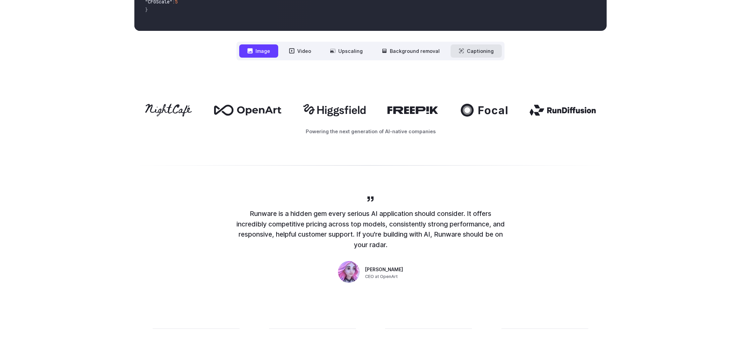
click at [481, 52] on button "Captioning" at bounding box center [476, 50] width 51 height 13
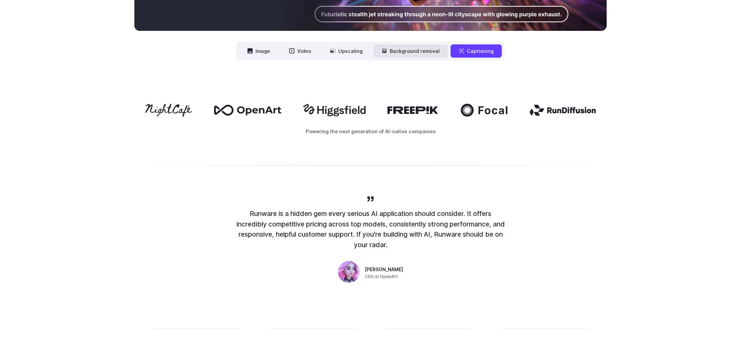
click at [401, 55] on button "Background removal" at bounding box center [411, 50] width 74 height 13
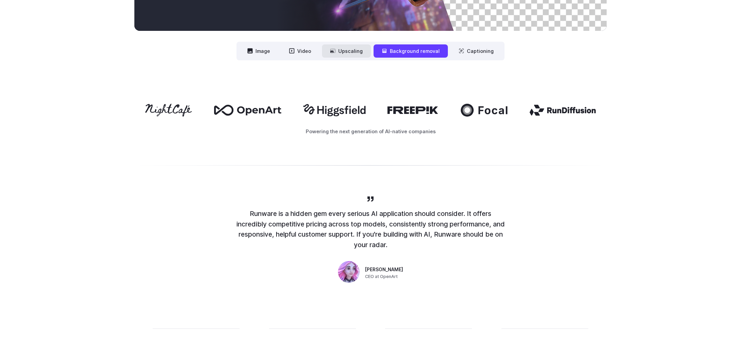
click at [358, 52] on button "Upscaling" at bounding box center [346, 50] width 49 height 13
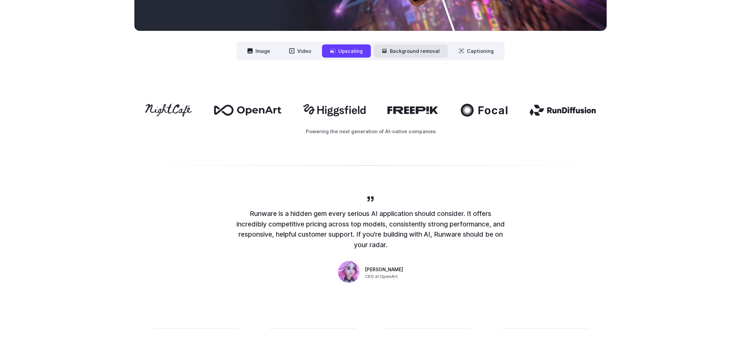
click at [411, 54] on button "Background removal" at bounding box center [411, 50] width 74 height 13
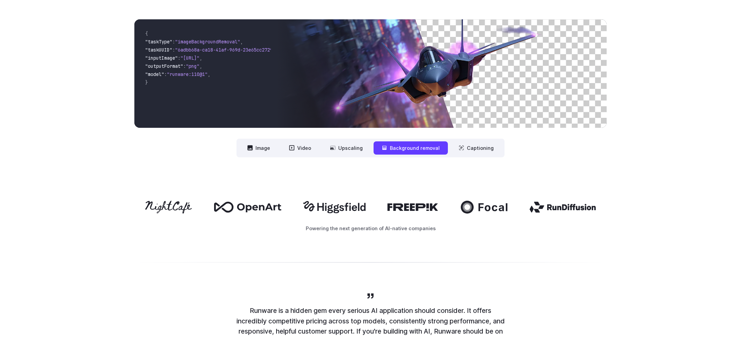
scroll to position [254, 0]
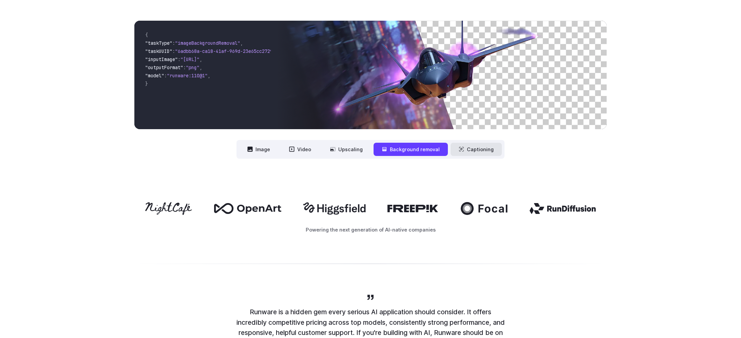
click at [479, 151] on button "Captioning" at bounding box center [476, 149] width 51 height 13
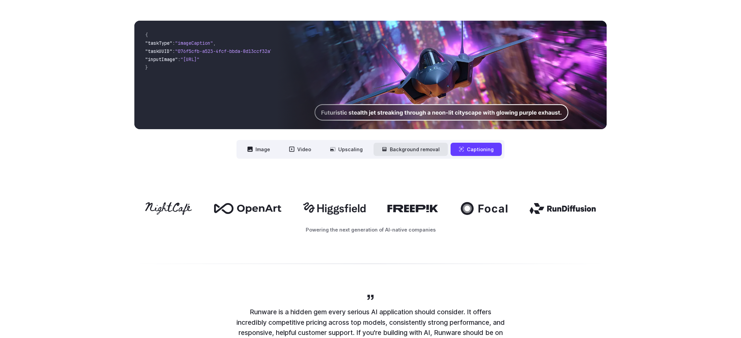
click at [413, 150] on button "Background removal" at bounding box center [411, 149] width 74 height 13
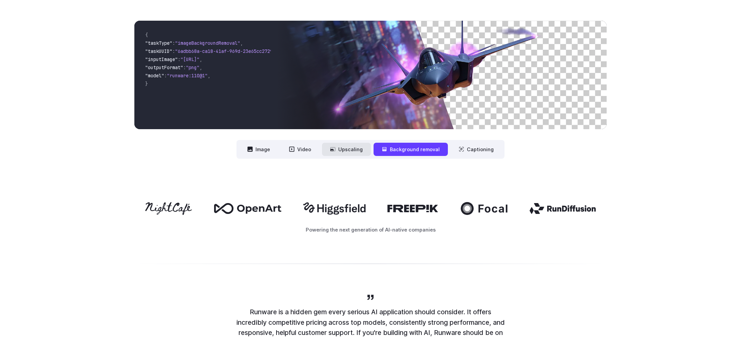
click at [356, 150] on button "Upscaling" at bounding box center [346, 149] width 49 height 13
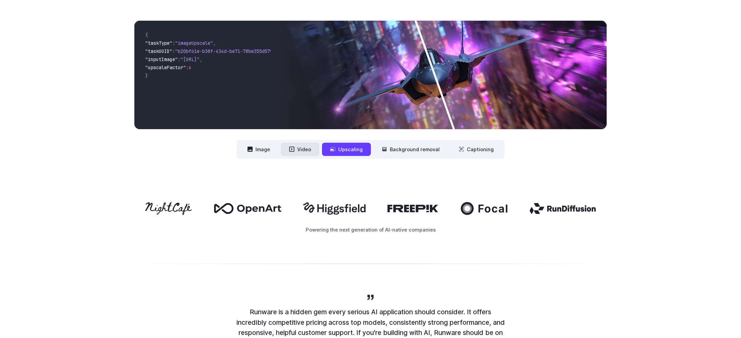
click at [294, 152] on button "Video" at bounding box center [300, 149] width 38 height 13
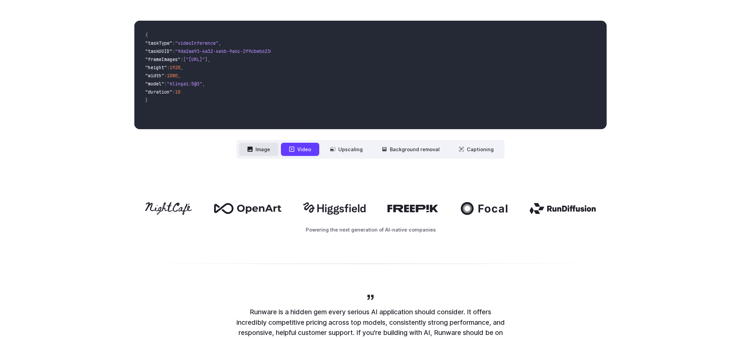
click at [262, 153] on button "Image" at bounding box center [258, 149] width 39 height 13
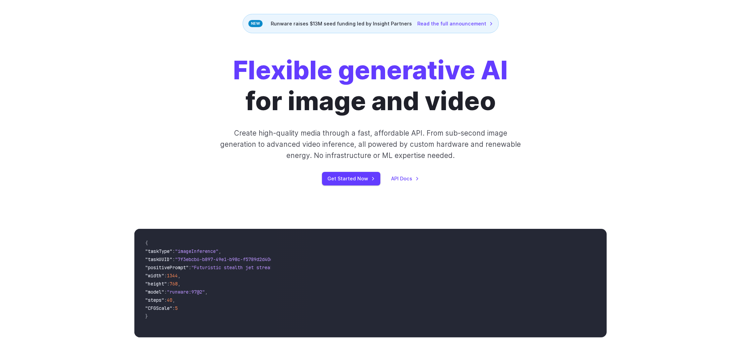
scroll to position [34, 0]
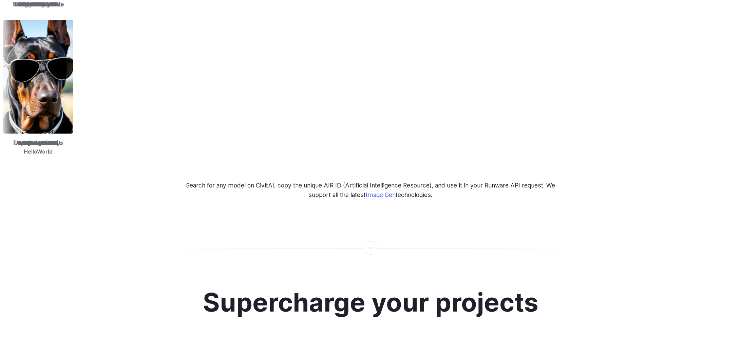
scroll to position [868, 0]
